Goal: Task Accomplishment & Management: Complete application form

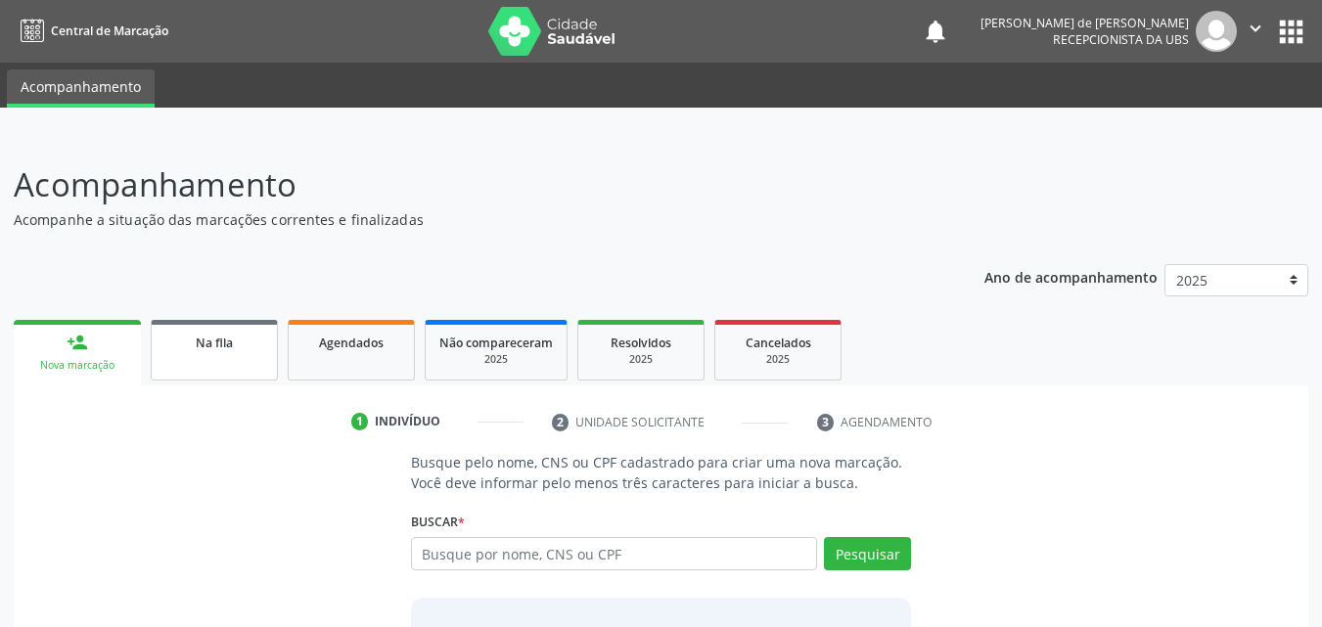
drag, startPoint x: 233, startPoint y: 351, endPoint x: 98, endPoint y: 351, distance: 135.1
click at [233, 350] on div "Na fila" at bounding box center [214, 342] width 98 height 21
click at [98, 351] on link "person_add Nova marcação" at bounding box center [77, 353] width 127 height 66
click at [78, 351] on div "person_add" at bounding box center [78, 343] width 22 height 22
click at [502, 549] on input "text" at bounding box center [614, 553] width 407 height 33
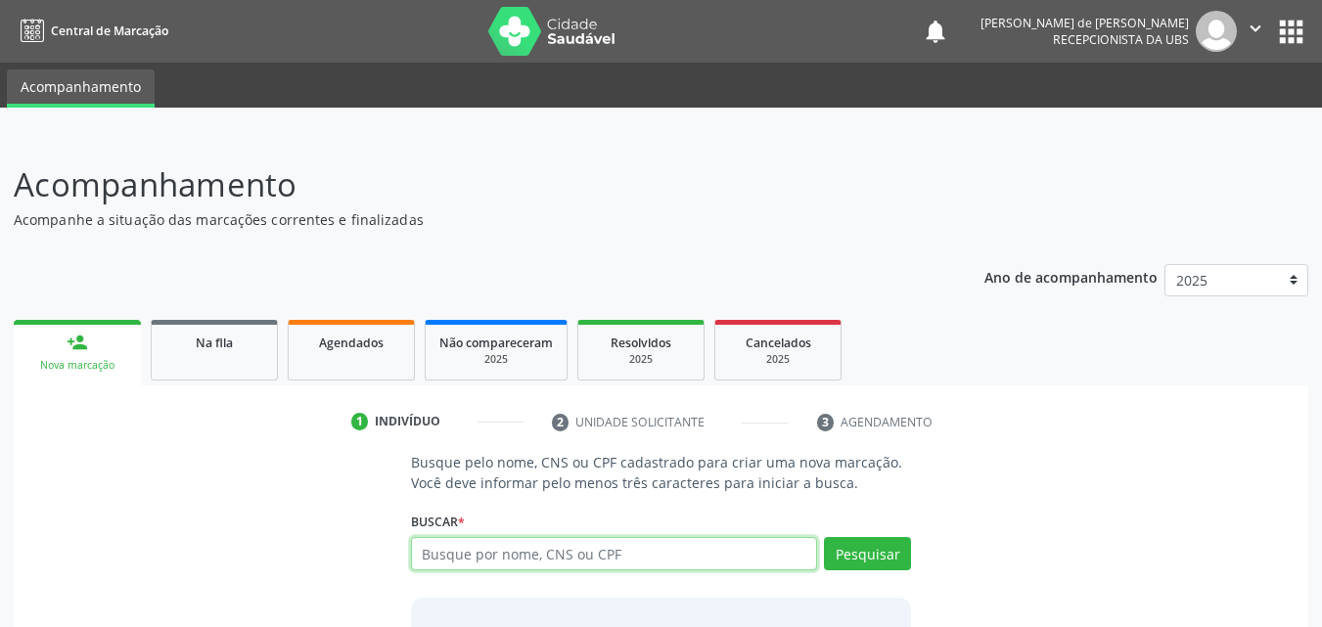
scroll to position [155, 0]
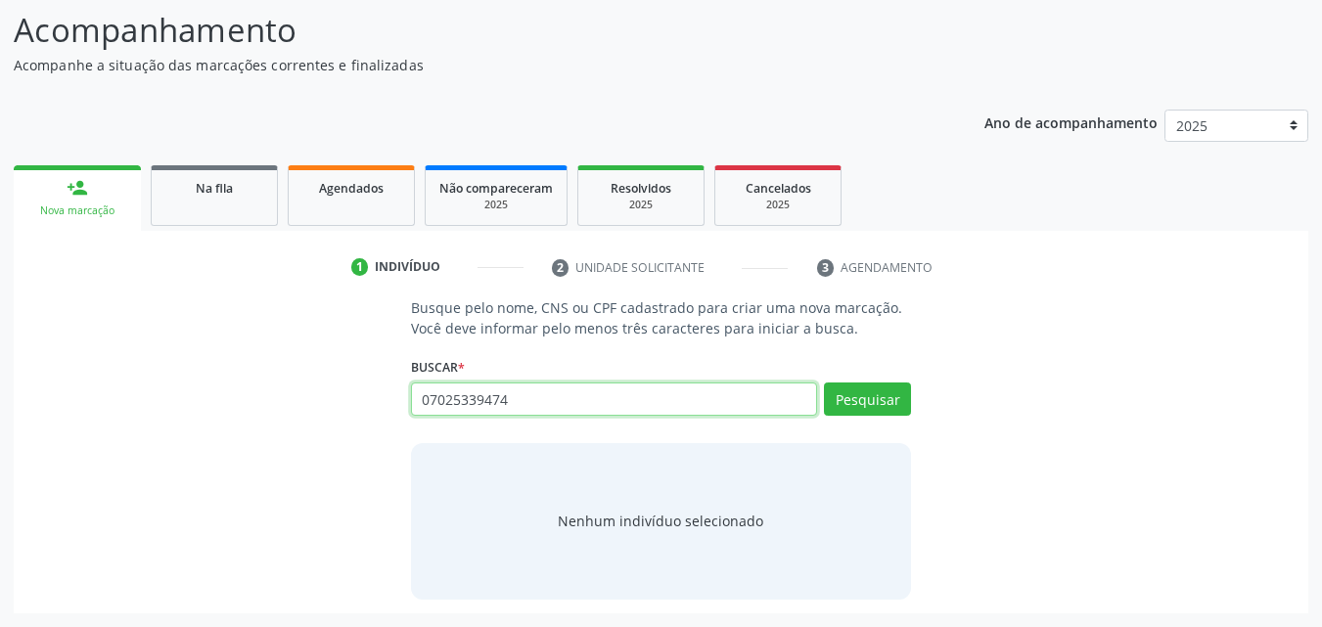
type input "07025339474"
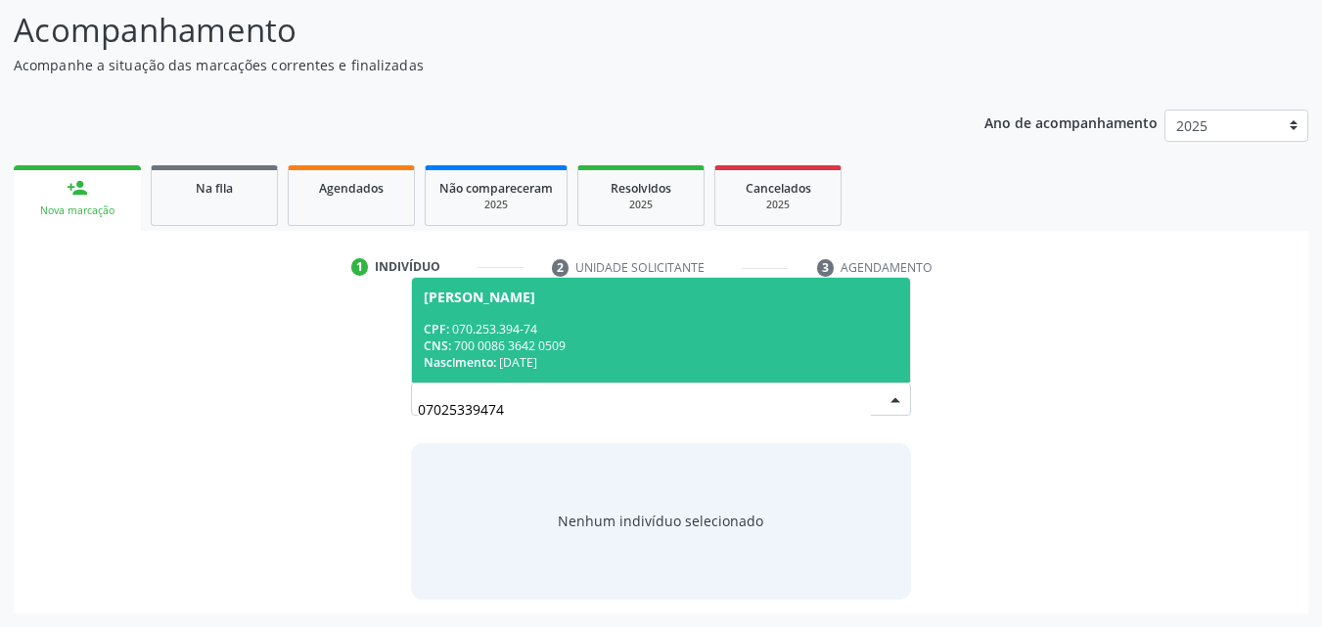
click at [578, 355] on div "Nascimento: [DATE]" at bounding box center [662, 362] width 476 height 17
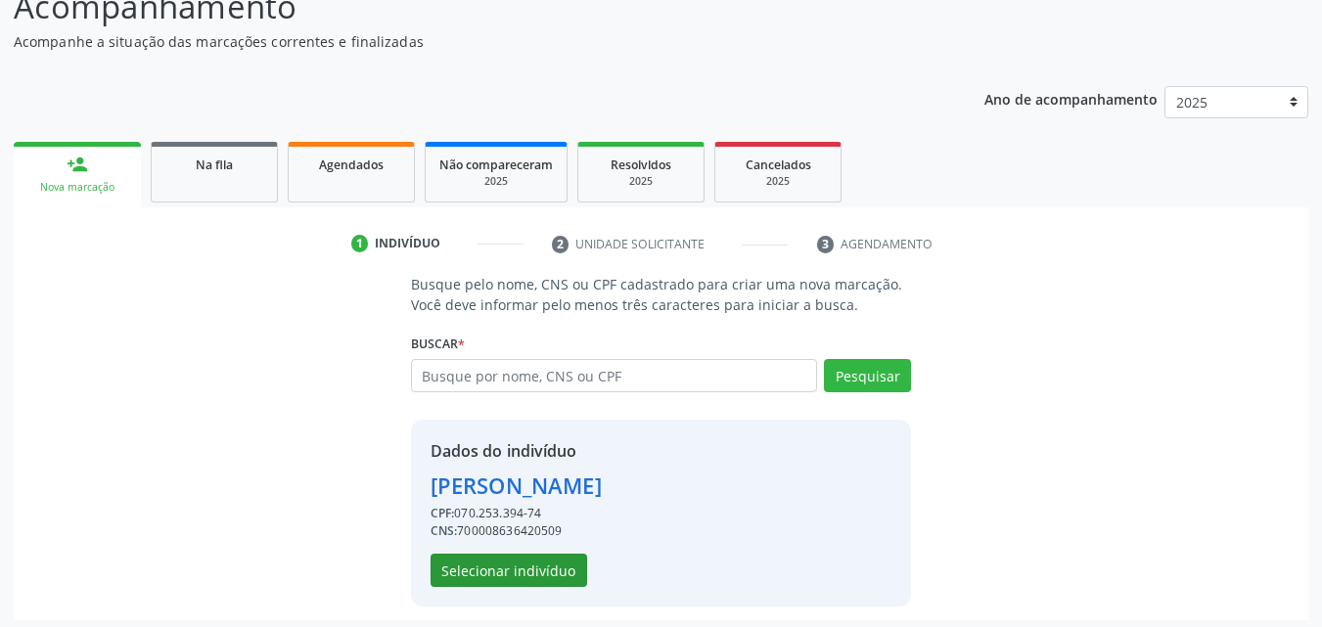
scroll to position [185, 0]
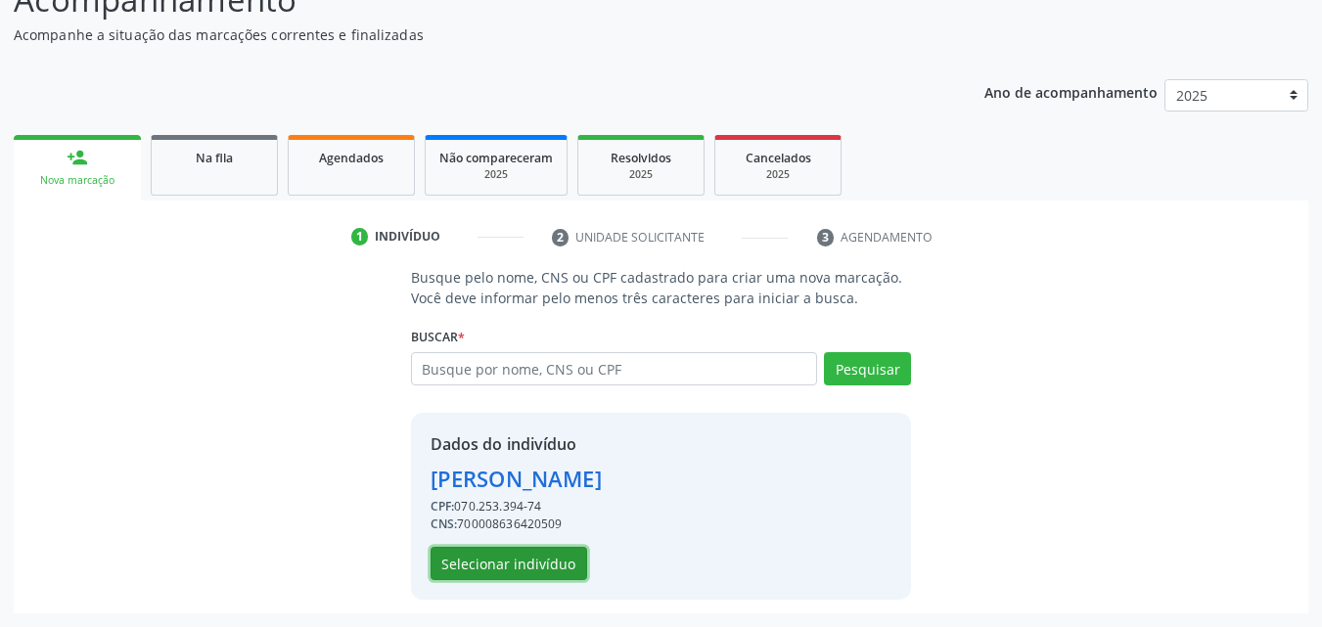
click at [523, 570] on button "Selecionar indivíduo" at bounding box center [509, 563] width 157 height 33
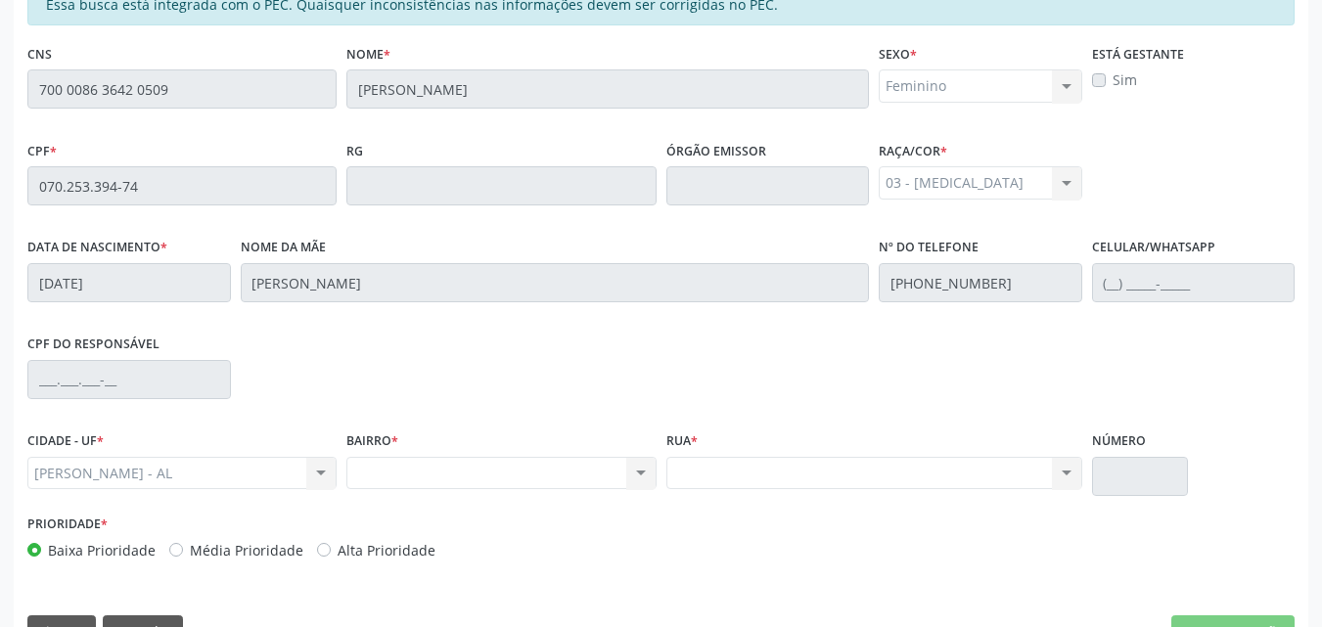
scroll to position [518, 0]
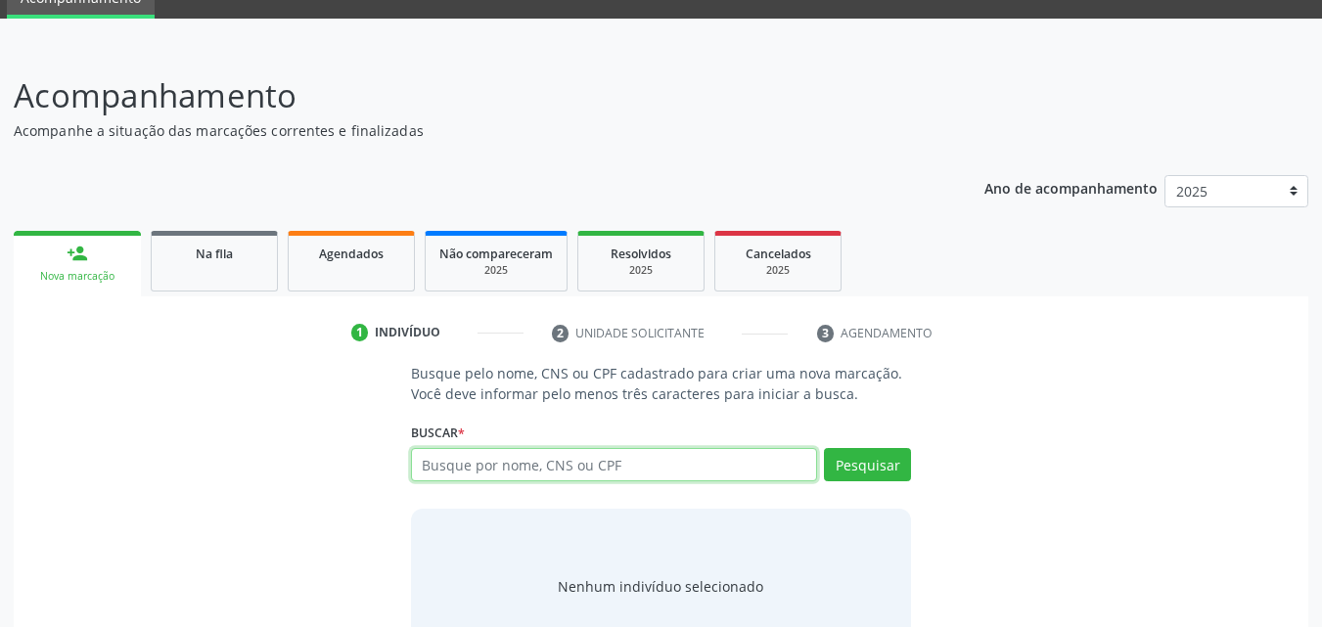
scroll to position [89, 0]
